Goal: Navigation & Orientation: Find specific page/section

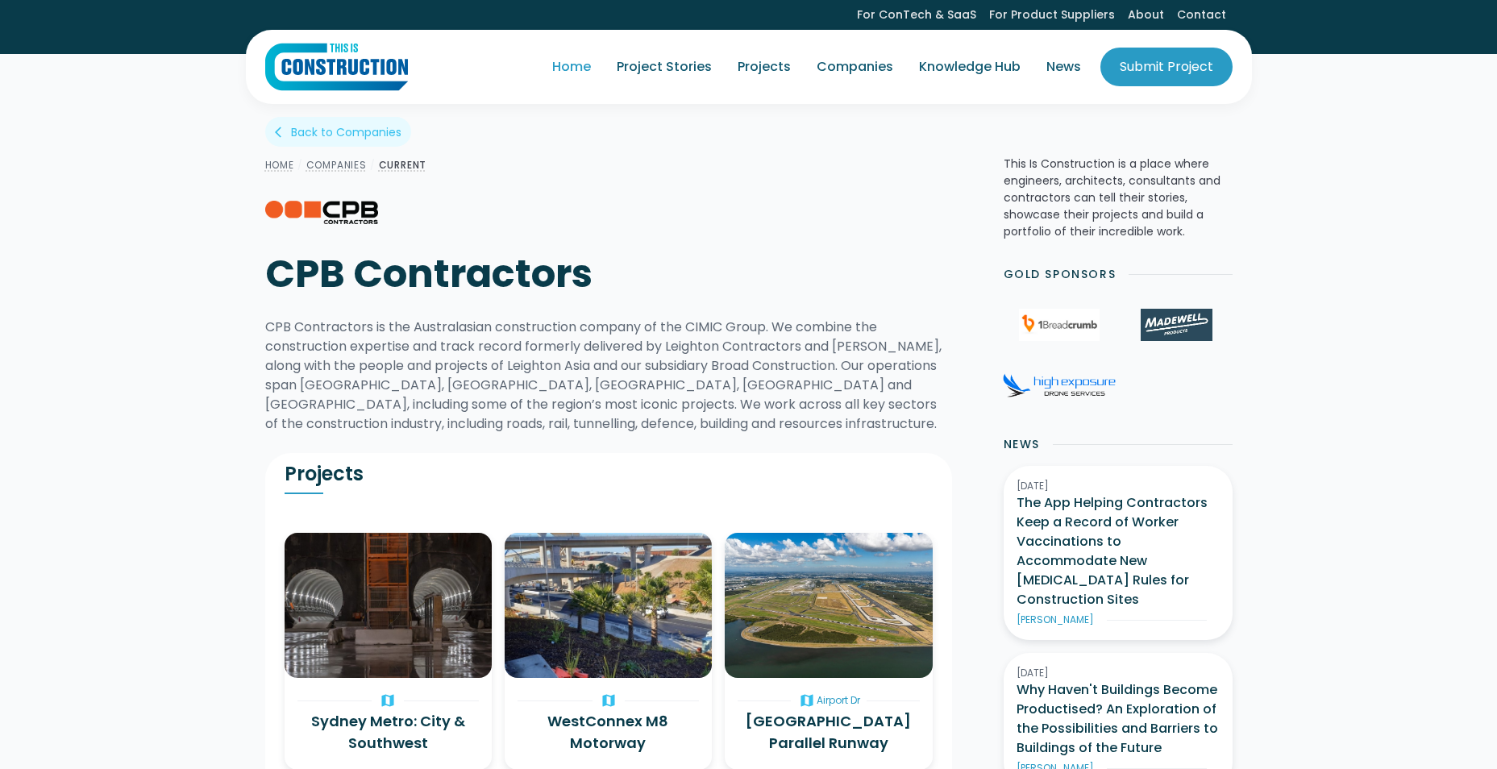
click at [579, 70] on link "Home" at bounding box center [571, 66] width 65 height 45
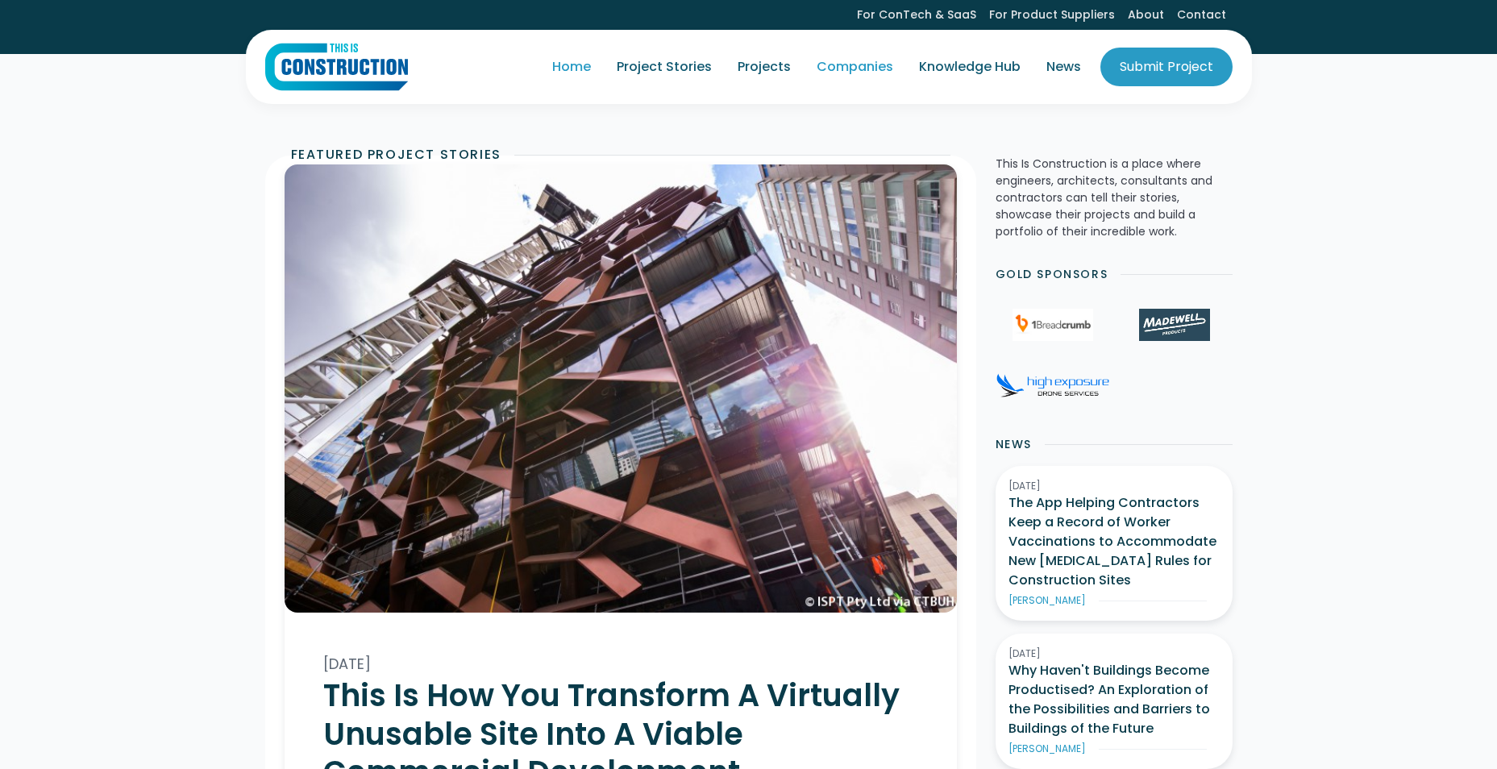
click at [843, 70] on link "Companies" at bounding box center [855, 66] width 102 height 45
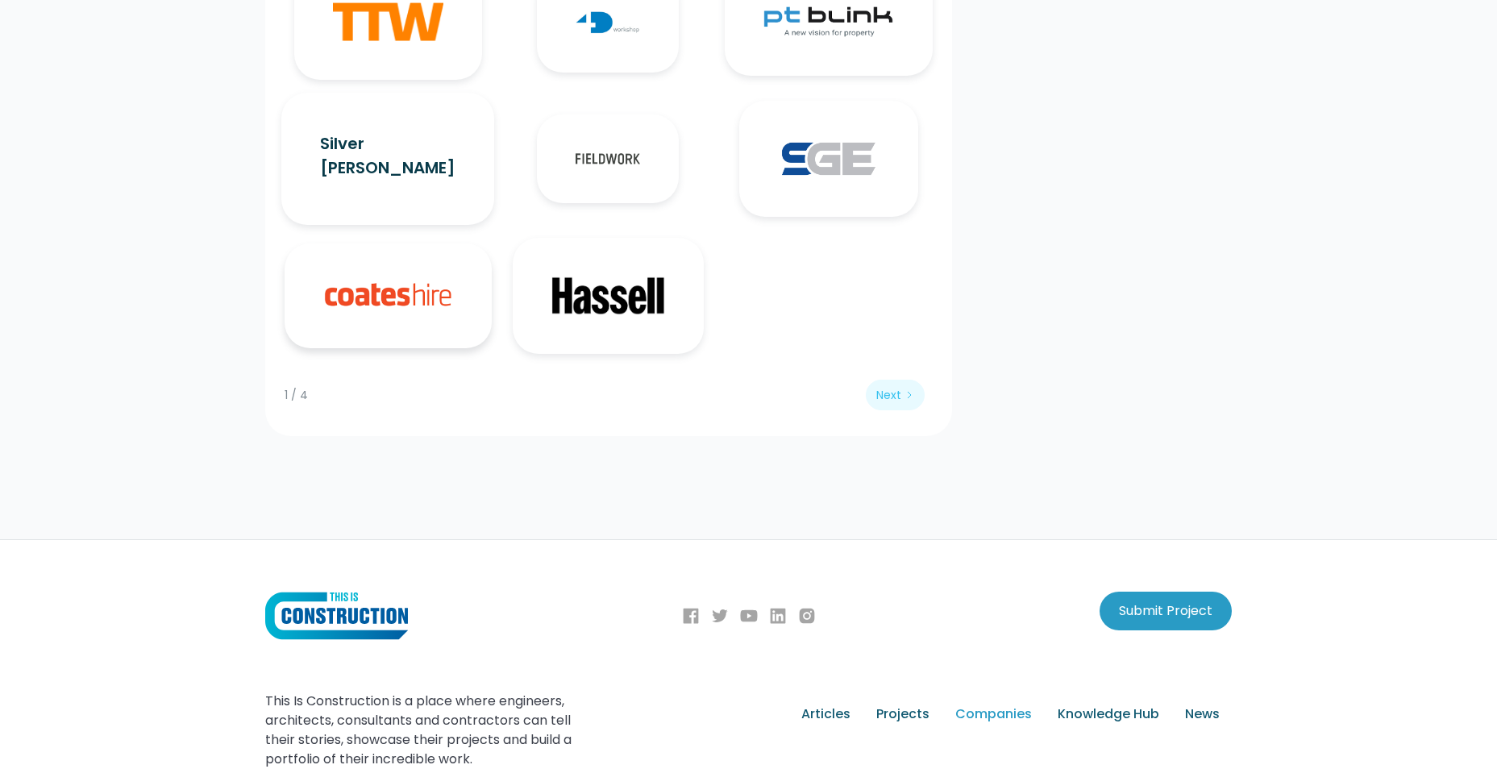
scroll to position [2214, 0]
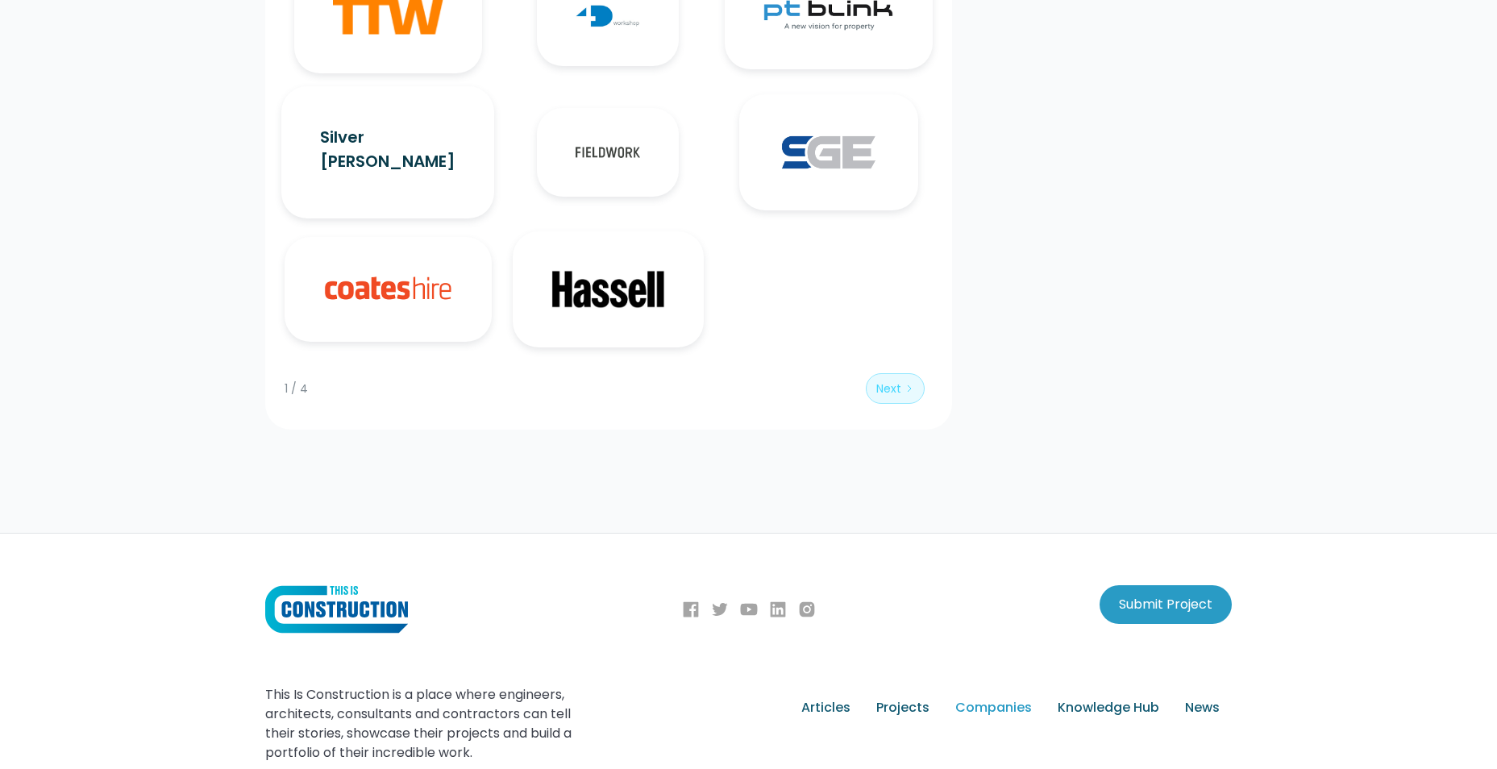
click at [899, 397] on div "Next" at bounding box center [888, 389] width 25 height 16
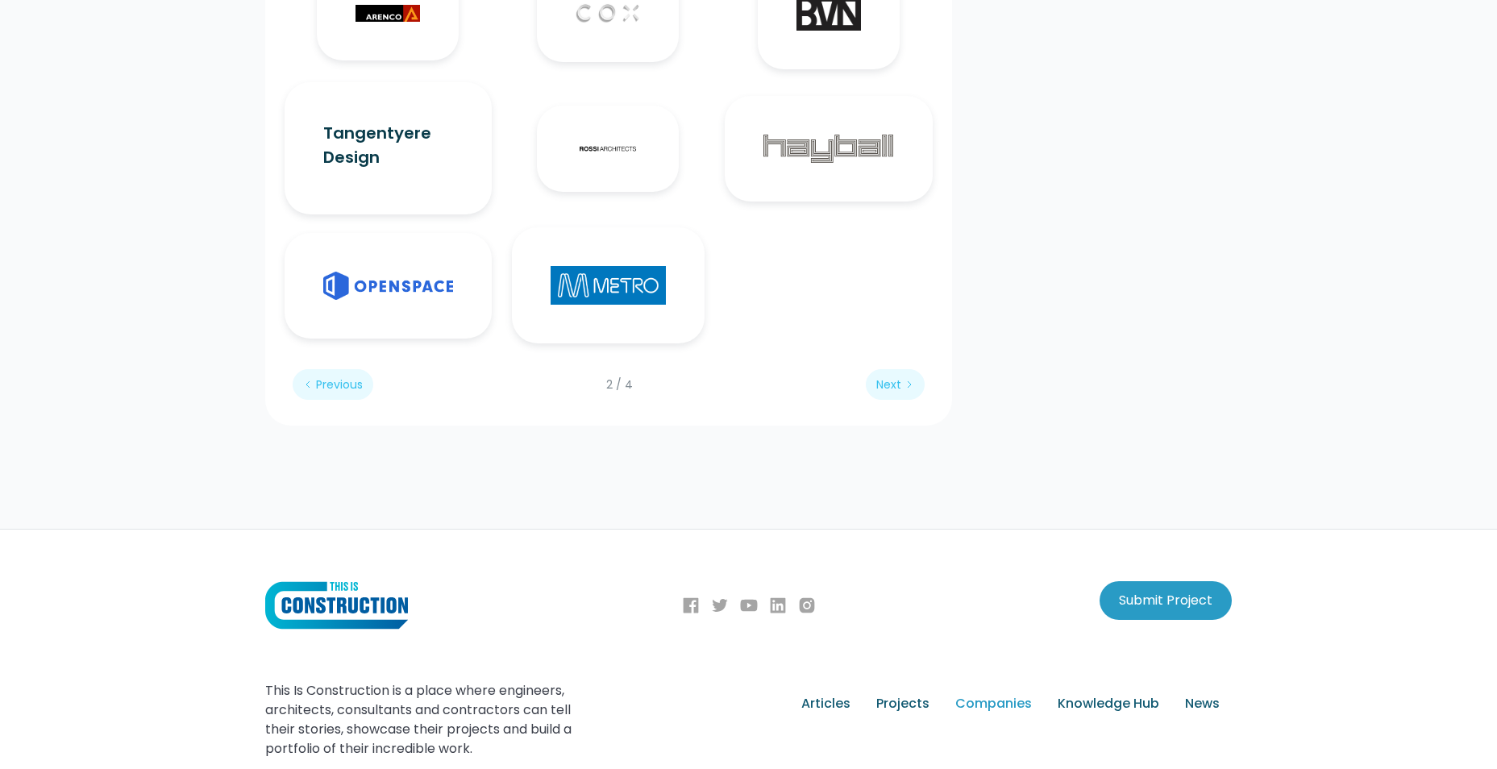
scroll to position [2324, 0]
click at [876, 399] on link "Next" at bounding box center [895, 383] width 59 height 31
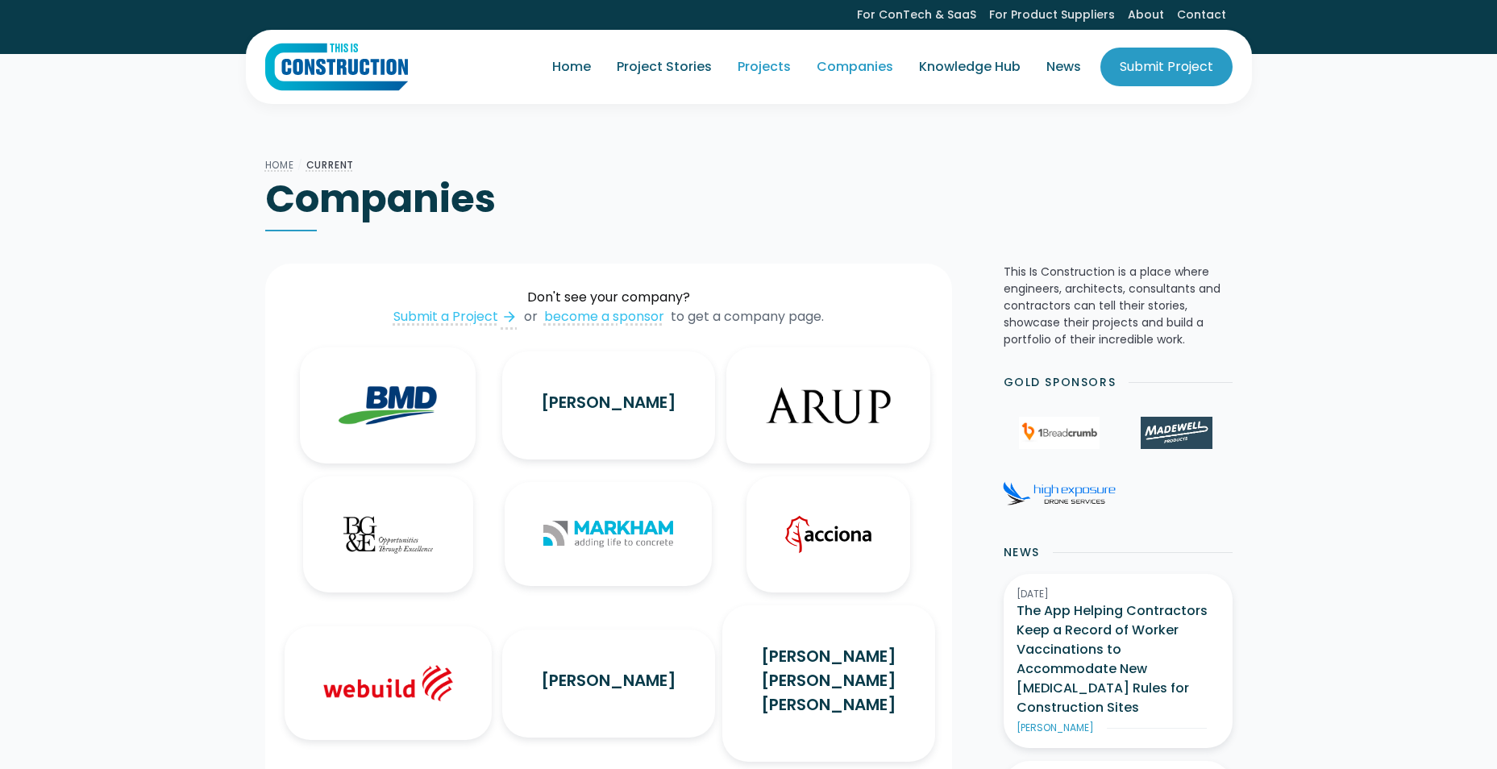
click at [729, 60] on link "Projects" at bounding box center [764, 66] width 79 height 45
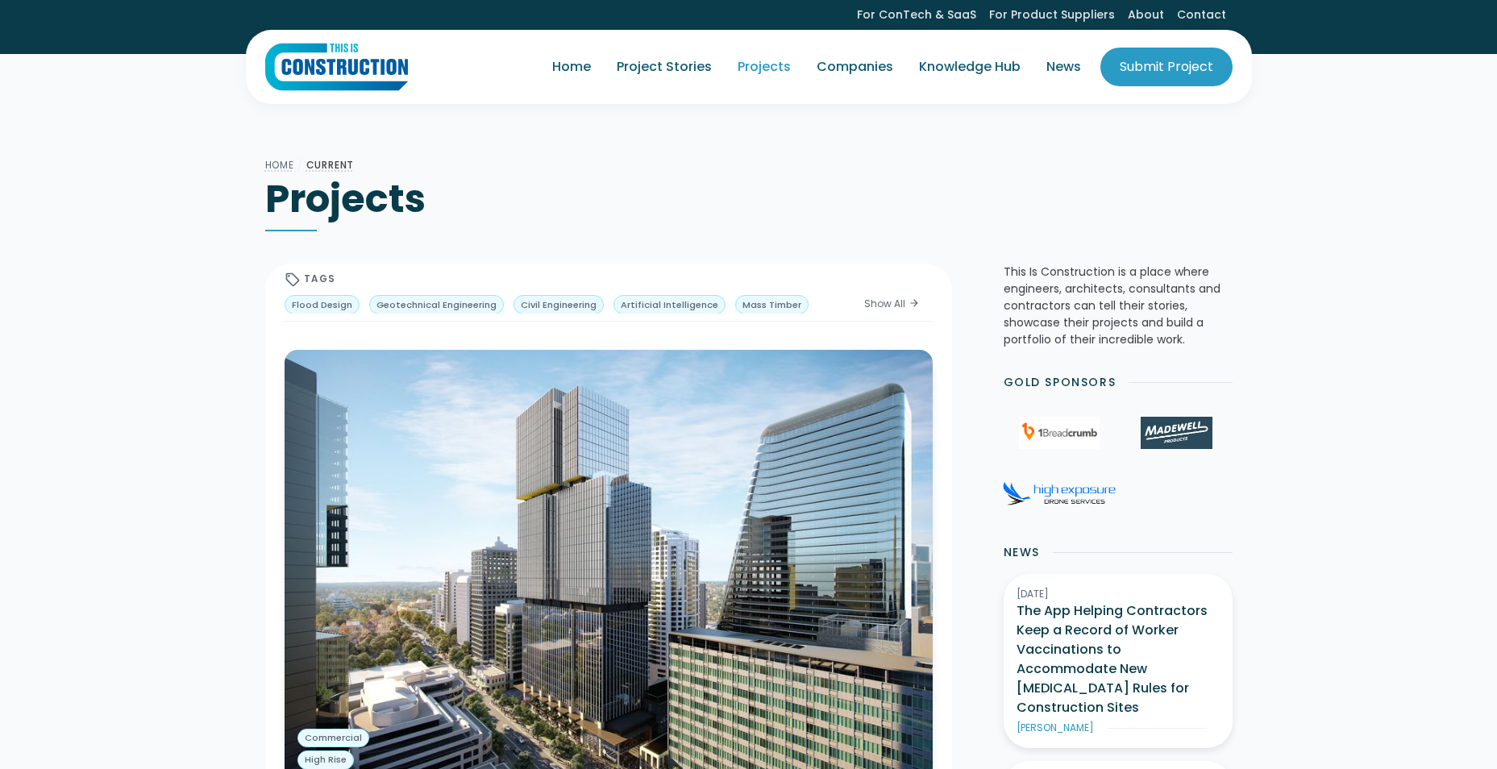
click at [976, 59] on link "Knowledge Hub" at bounding box center [969, 66] width 127 height 45
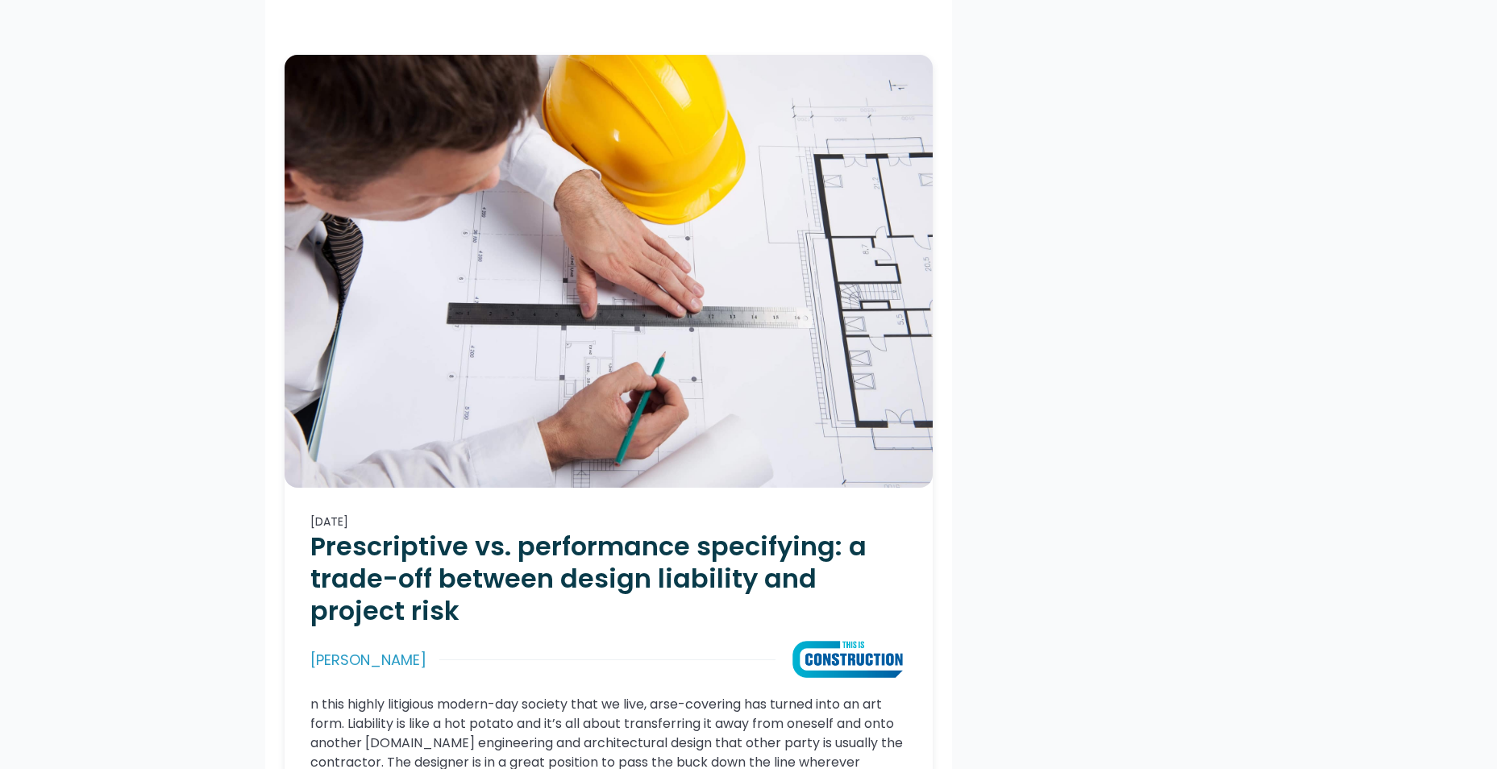
scroll to position [4059, 0]
